Goal: Check status

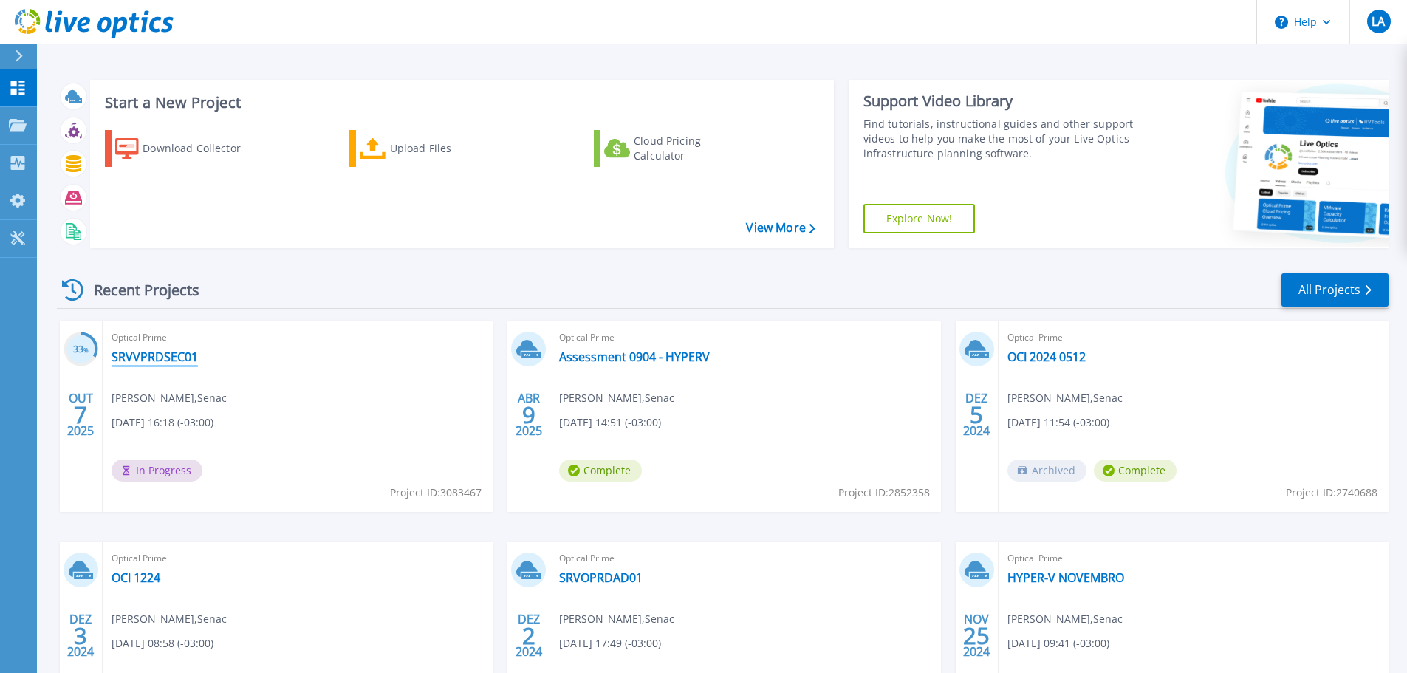
click at [169, 353] on link "SRVVPRDSEC01" at bounding box center [155, 356] width 86 height 15
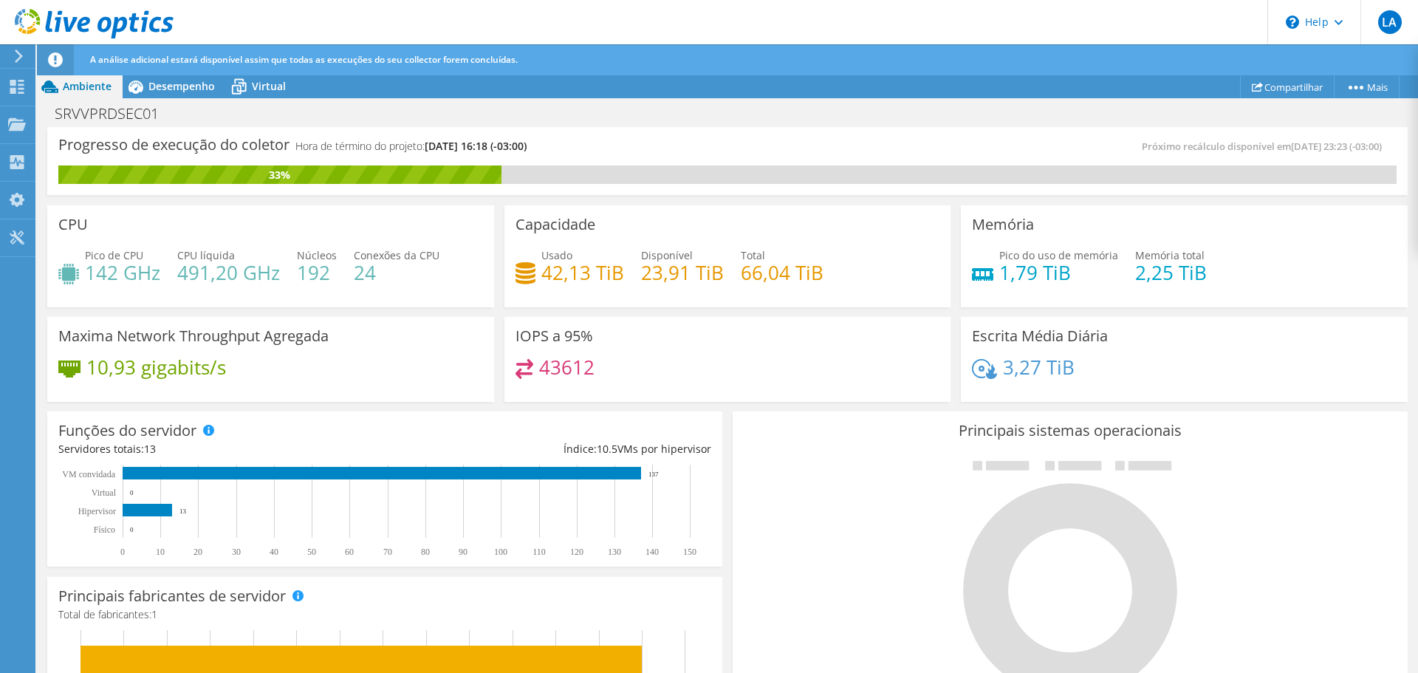
scroll to position [295, 0]
click at [169, 79] on span "Desempenho" at bounding box center [181, 86] width 66 height 14
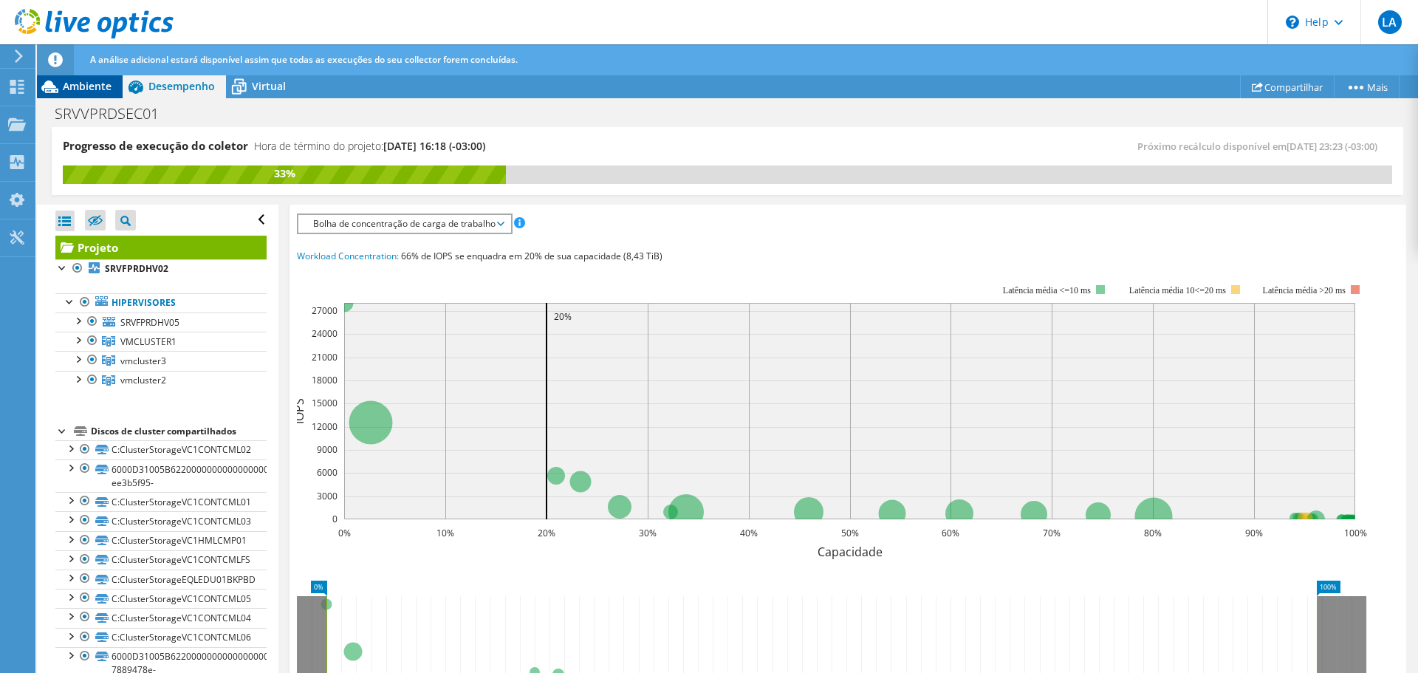
click at [78, 92] on span "Ambiente" at bounding box center [87, 86] width 49 height 14
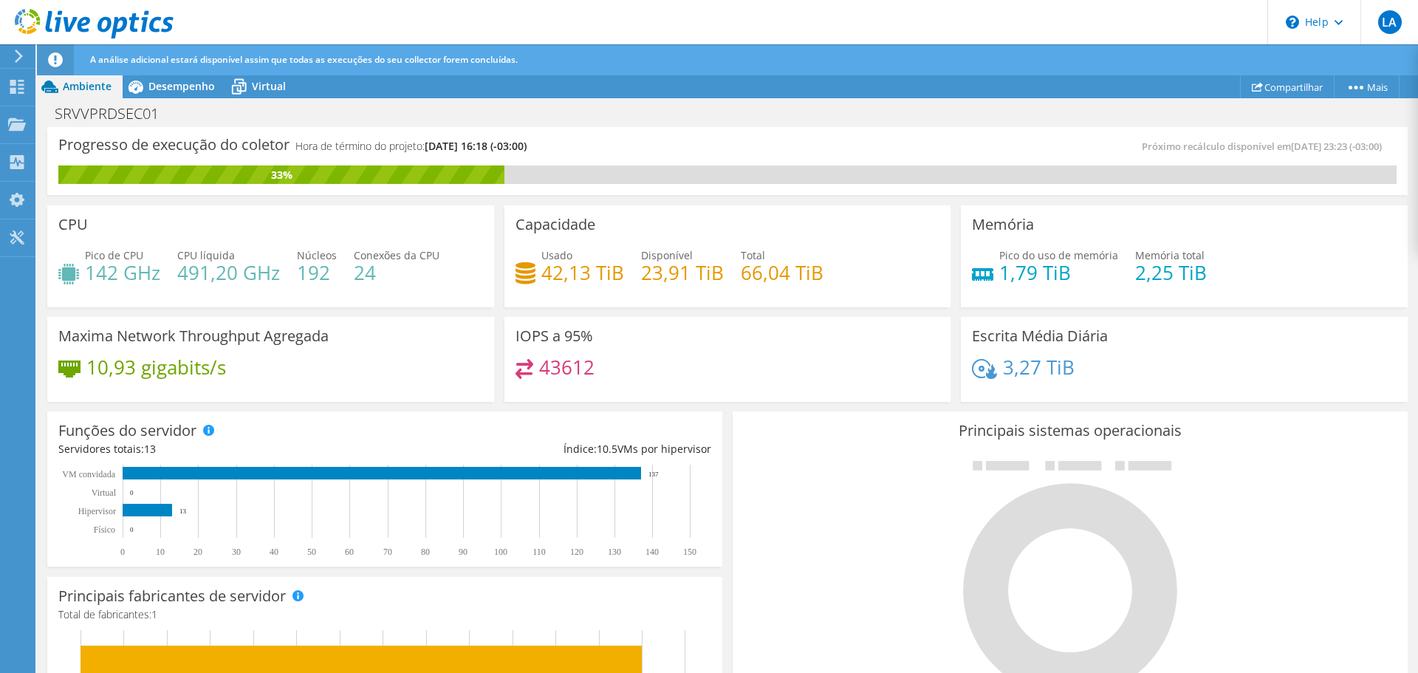
click at [719, 59] on div "A análise adicional estará disponível assim que todas as execuções do seu colle…" at bounding box center [754, 59] width 1337 height 31
click at [242, 92] on icon at bounding box center [239, 88] width 15 height 12
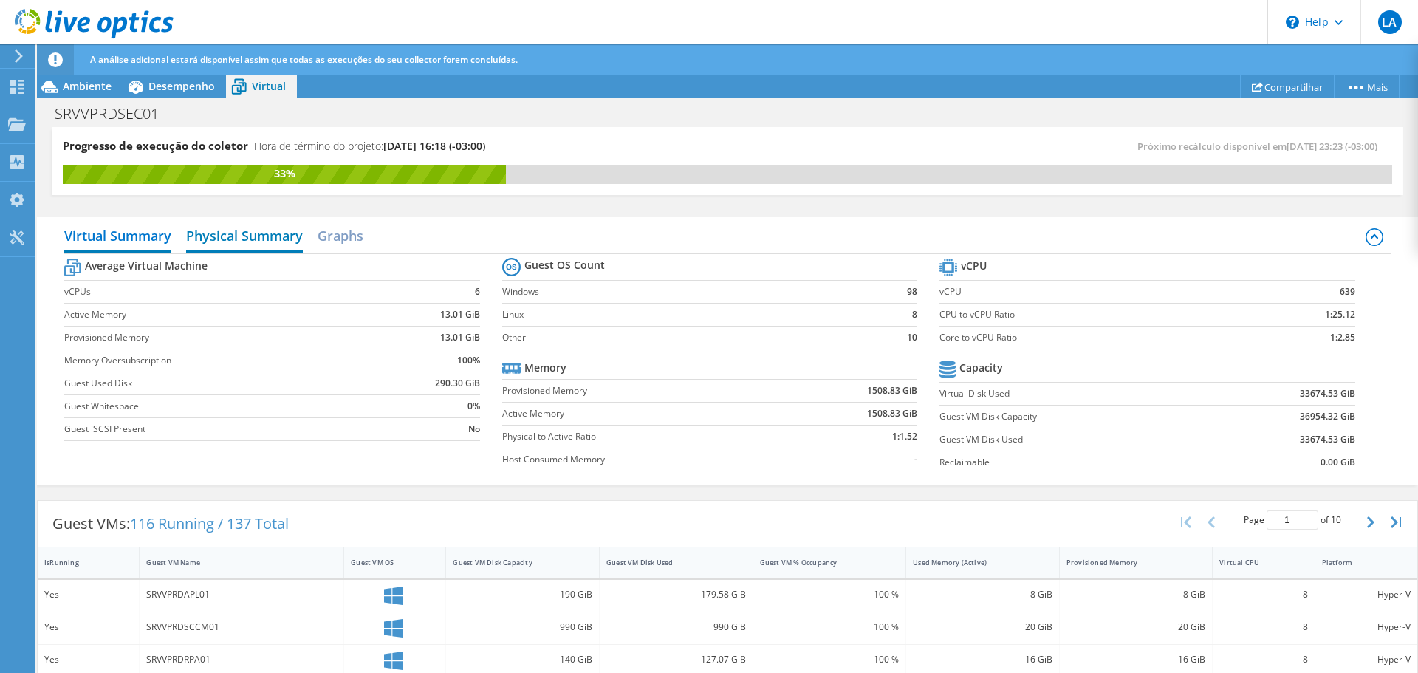
click at [270, 243] on h2 "Physical Summary" at bounding box center [244, 237] width 117 height 32
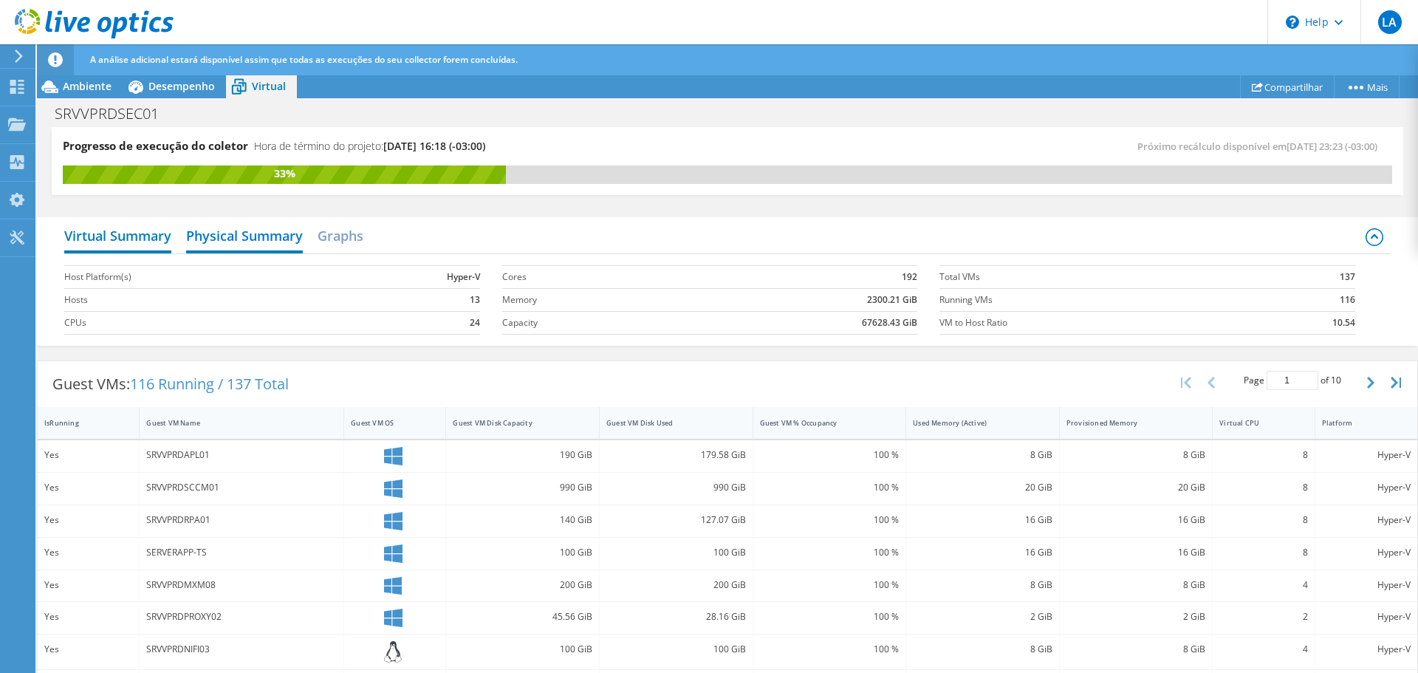
click at [140, 235] on h2 "Virtual Summary" at bounding box center [117, 237] width 107 height 32
